Goal: Transaction & Acquisition: Subscribe to service/newsletter

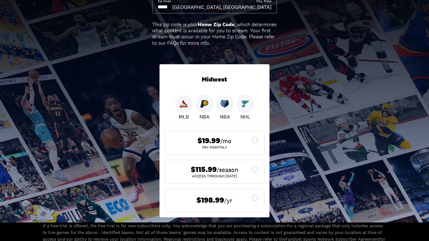
scroll to position [148, 0]
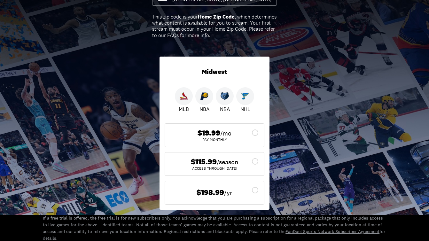
click at [257, 161] on icon at bounding box center [256, 162] width 8 height 8
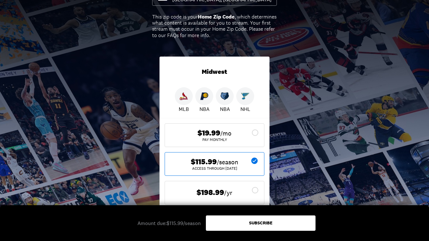
scroll to position [144, 0]
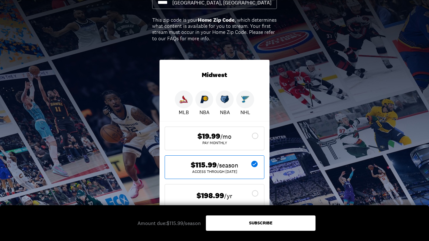
click at [246, 95] on img at bounding box center [245, 99] width 8 height 8
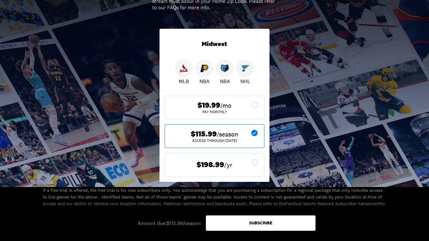
scroll to position [176, 0]
click at [260, 223] on div "Subscribe" at bounding box center [260, 223] width 23 height 4
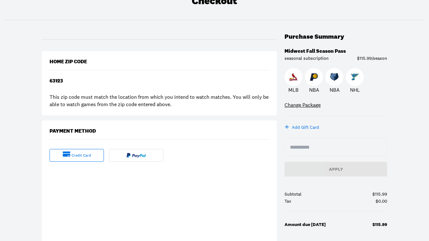
scroll to position [69, 0]
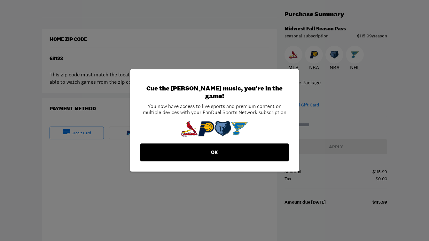
click at [212, 145] on button "OK" at bounding box center [214, 153] width 148 height 18
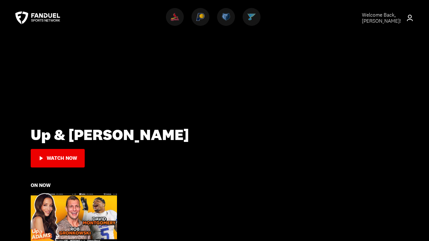
scroll to position [14, 0]
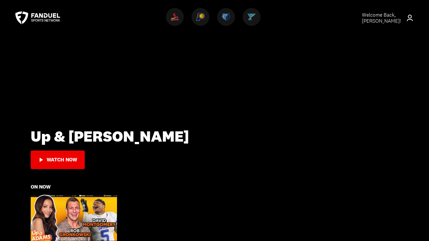
click at [252, 15] on img at bounding box center [252, 17] width 8 height 8
